Goal: Navigation & Orientation: Find specific page/section

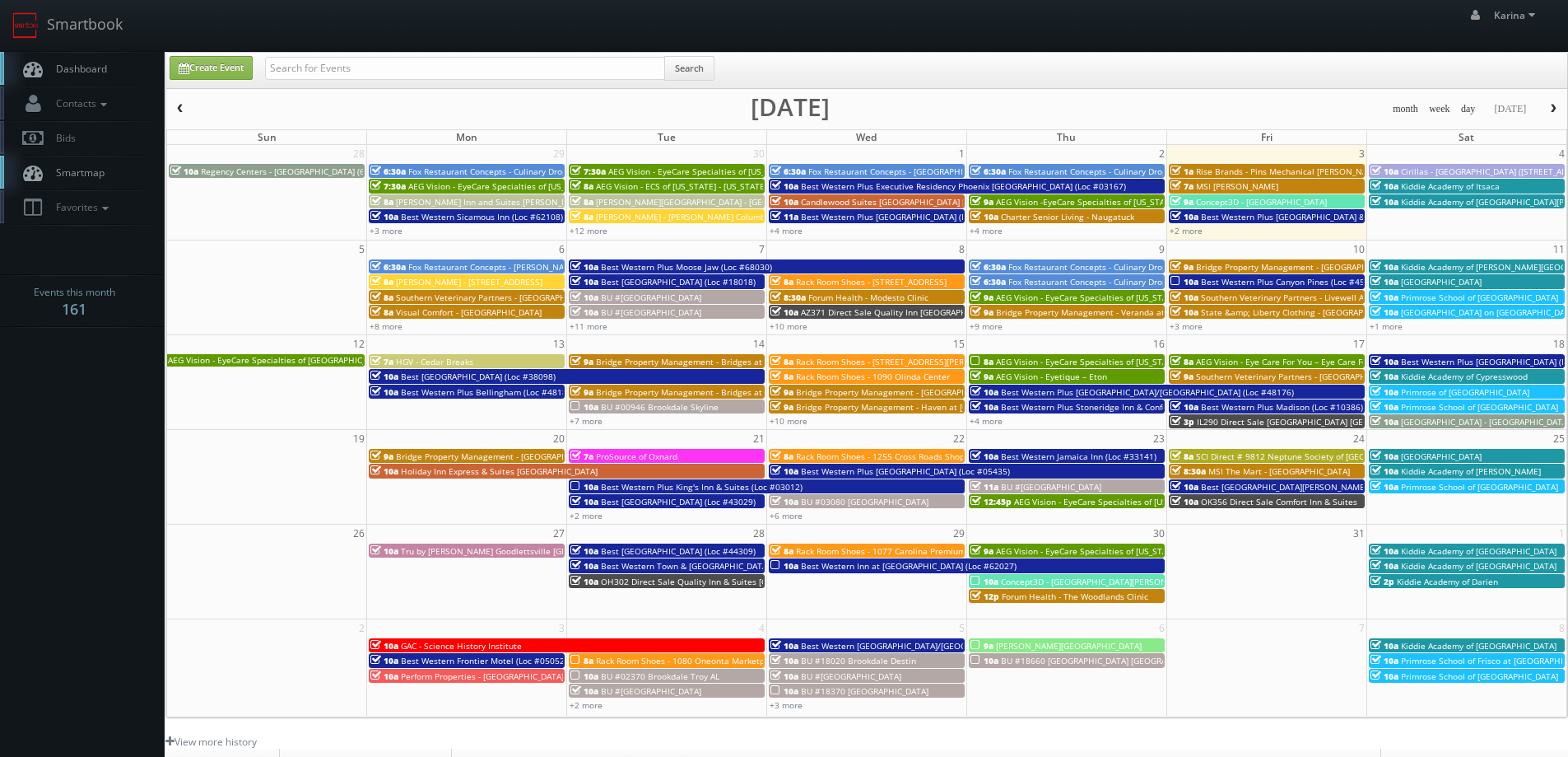
click at [84, 163] on link "Smartmap" at bounding box center [82, 172] width 165 height 34
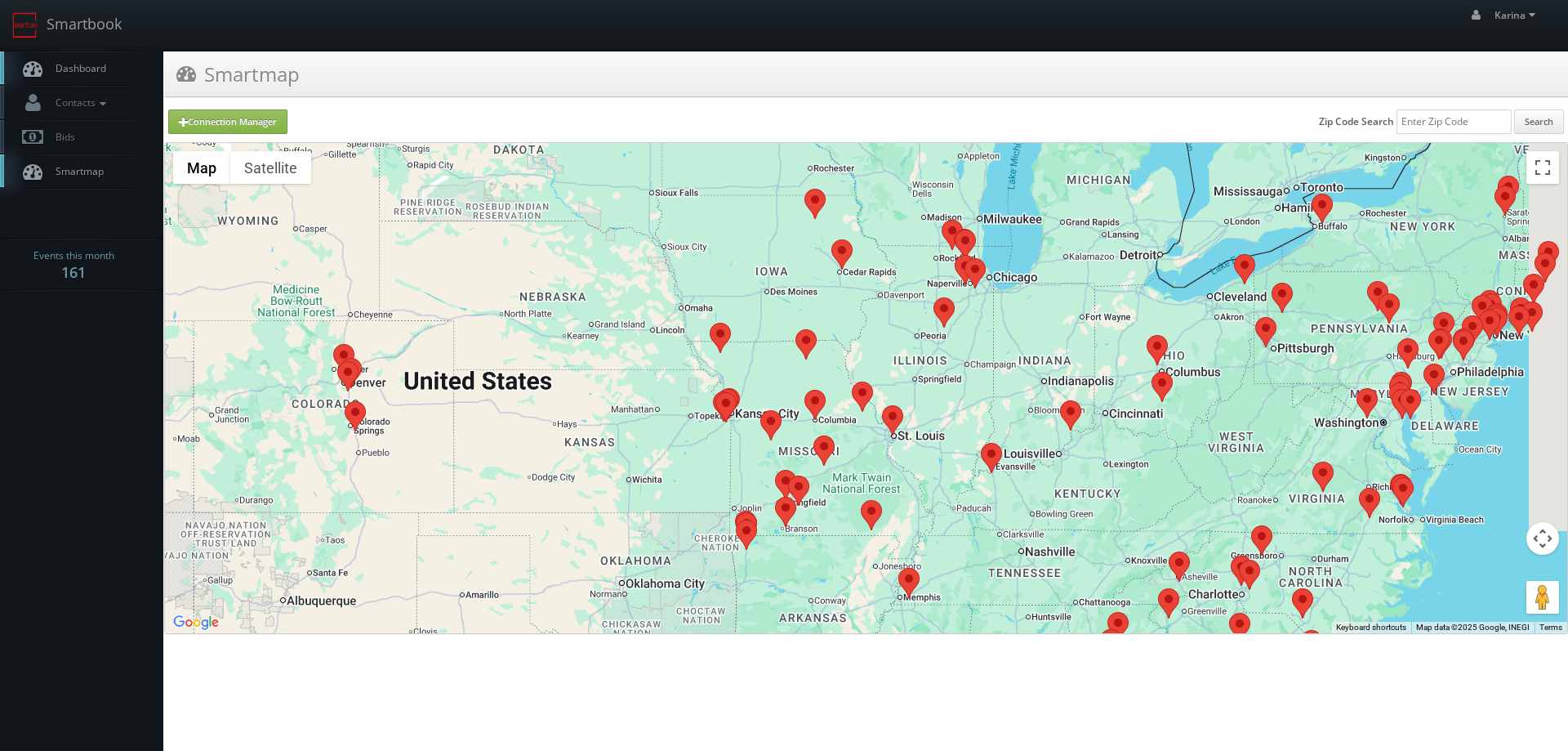
drag, startPoint x: 794, startPoint y: 300, endPoint x: 682, endPoint y: 425, distance: 167.8
click at [682, 425] on div at bounding box center [866, 388] width 1402 height 490
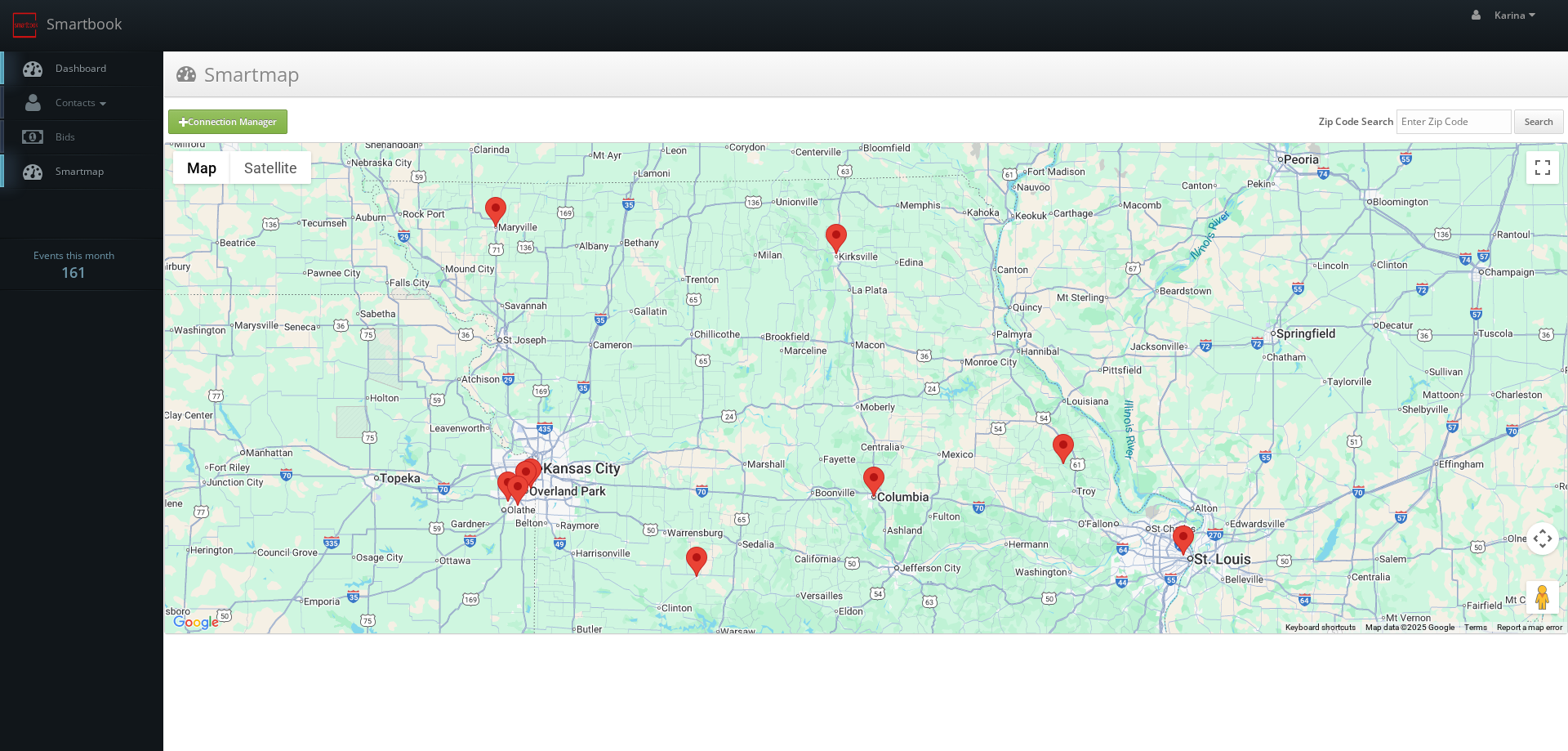
click at [826, 224] on area at bounding box center [826, 224] width 0 height 0
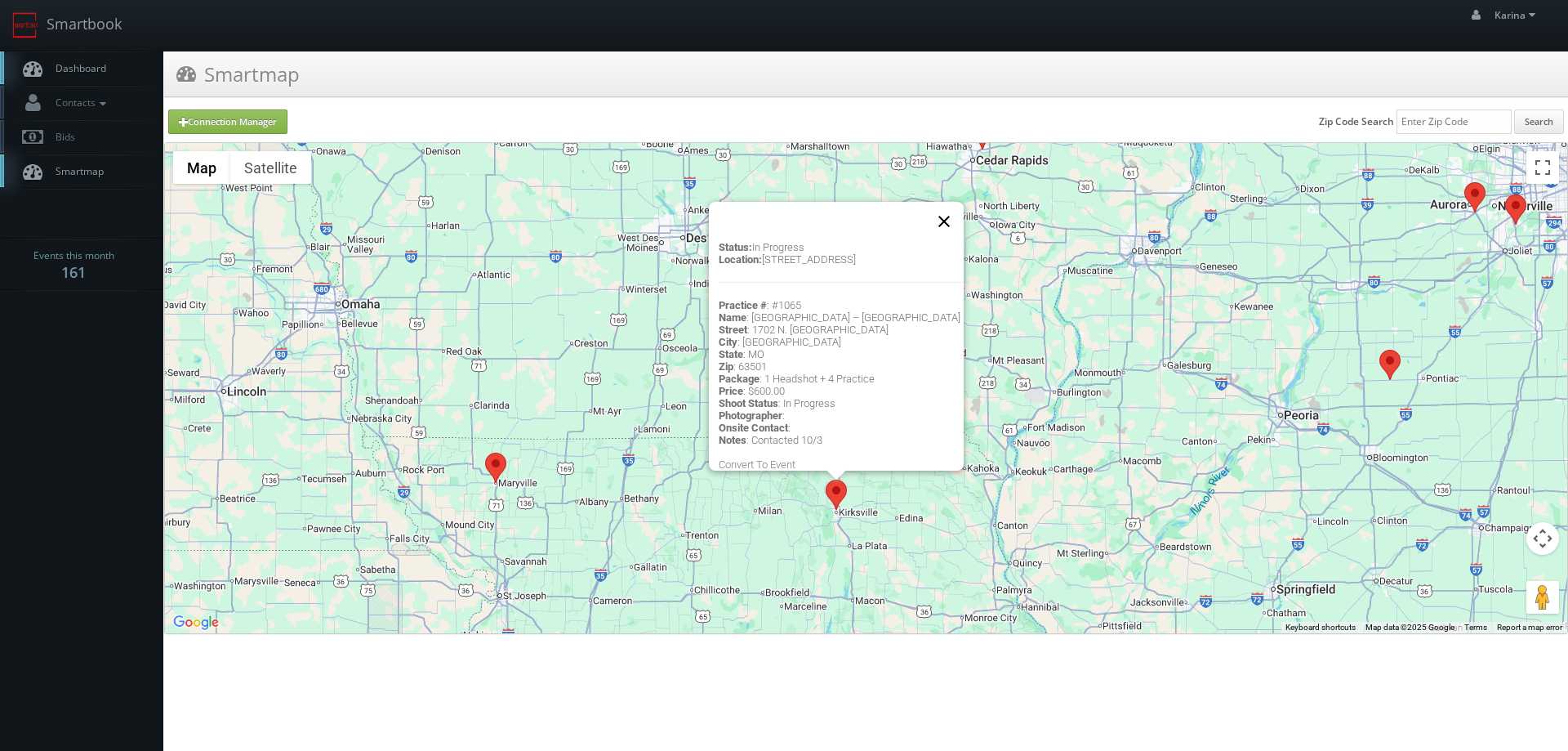
click at [951, 205] on button "Close" at bounding box center [943, 221] width 39 height 39
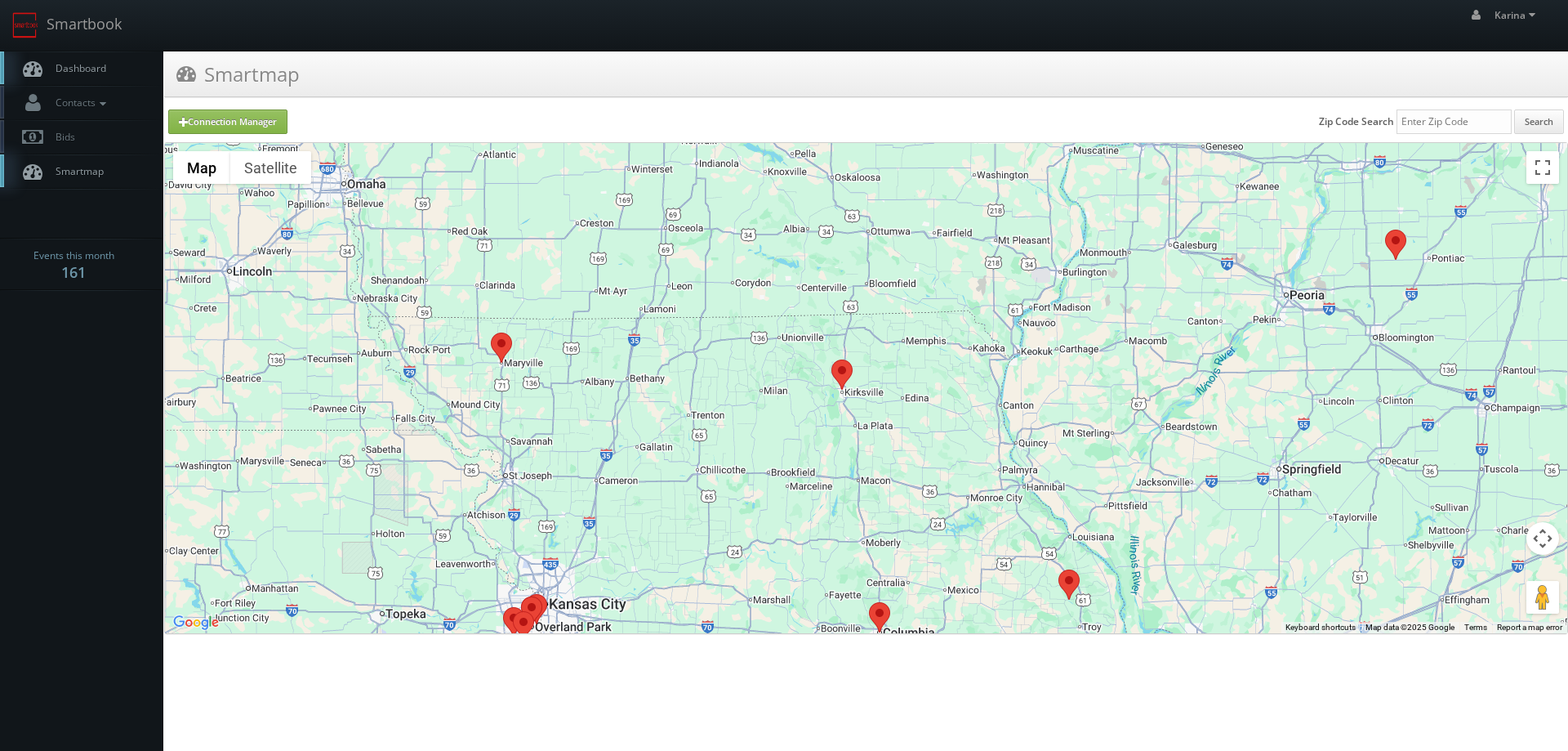
drag, startPoint x: 766, startPoint y: 600, endPoint x: 774, endPoint y: 392, distance: 208.2
click at [774, 392] on div at bounding box center [866, 388] width 1402 height 490
